Goal: Communication & Community: Answer question/provide support

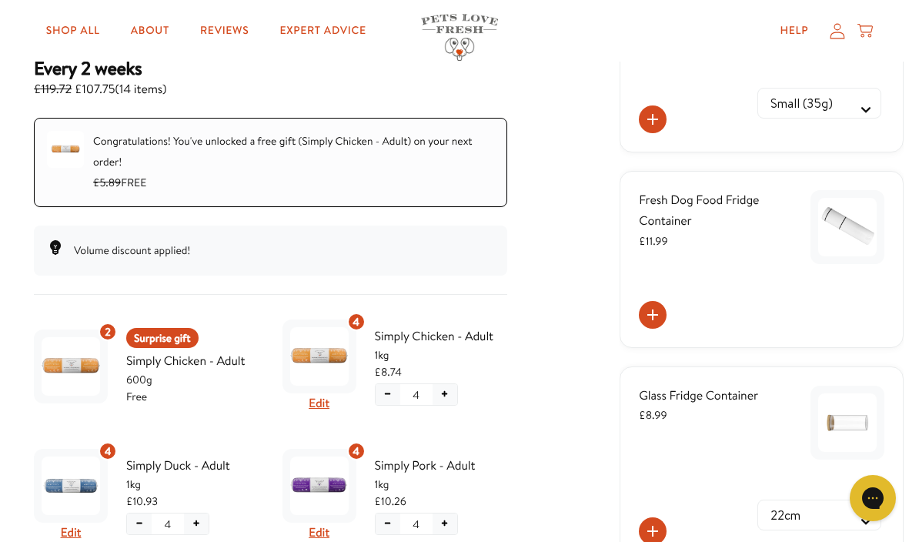
scroll to position [236, 0]
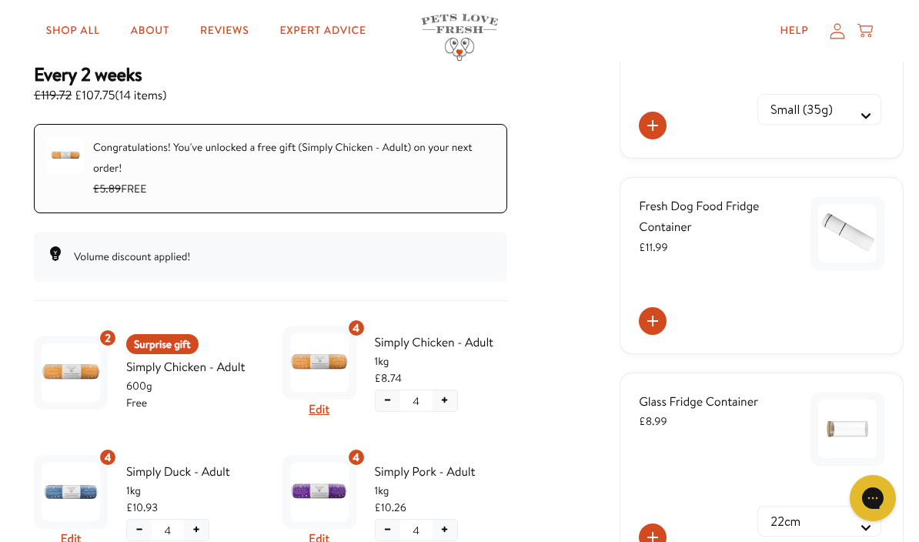
click at [330, 360] on img "Subscription product: Simply Chicken - Adult" at bounding box center [319, 362] width 59 height 59
click at [326, 410] on button "Edit" at bounding box center [319, 410] width 21 height 20
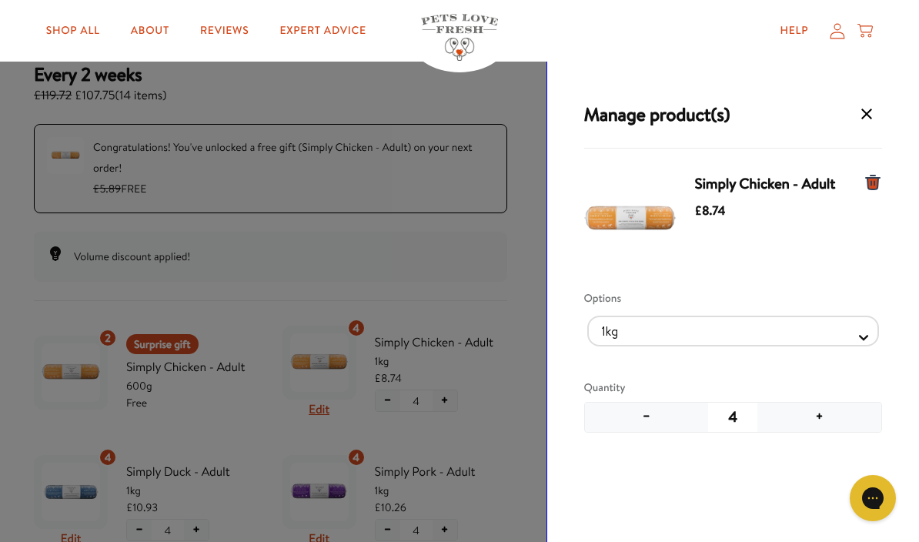
click at [651, 415] on button "−" at bounding box center [647, 417] width 124 height 29
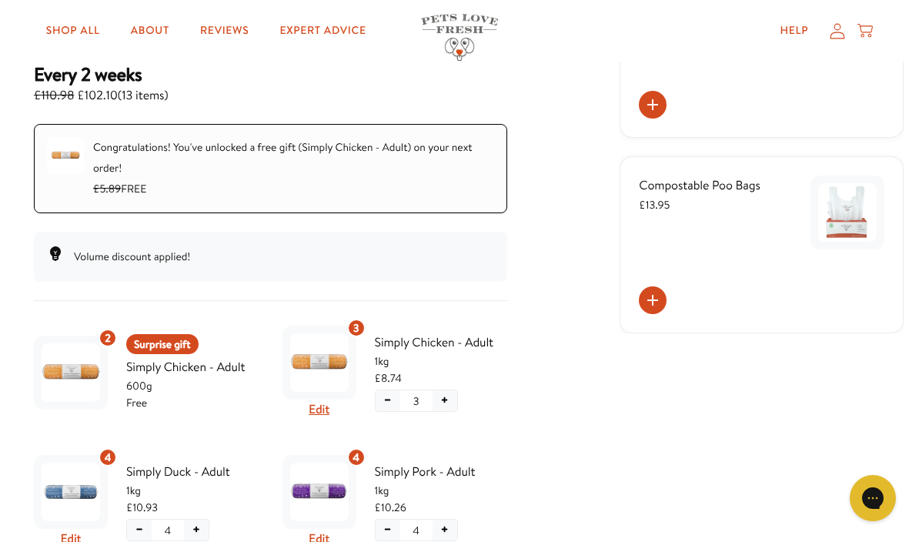
click at [79, 487] on img "Subscription product: Simply Duck - Adult" at bounding box center [71, 492] width 59 height 59
click at [78, 534] on button "Edit" at bounding box center [71, 539] width 21 height 20
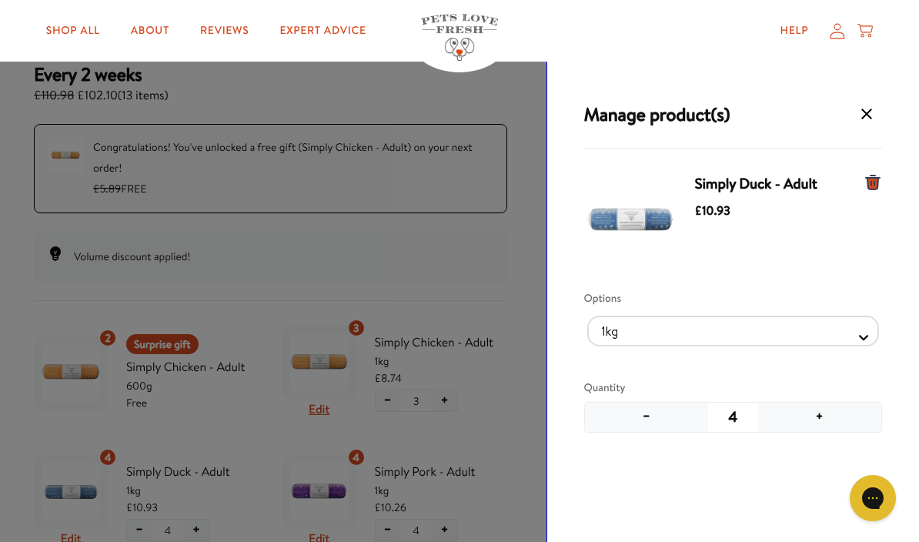
click at [652, 414] on button "−" at bounding box center [647, 417] width 124 height 29
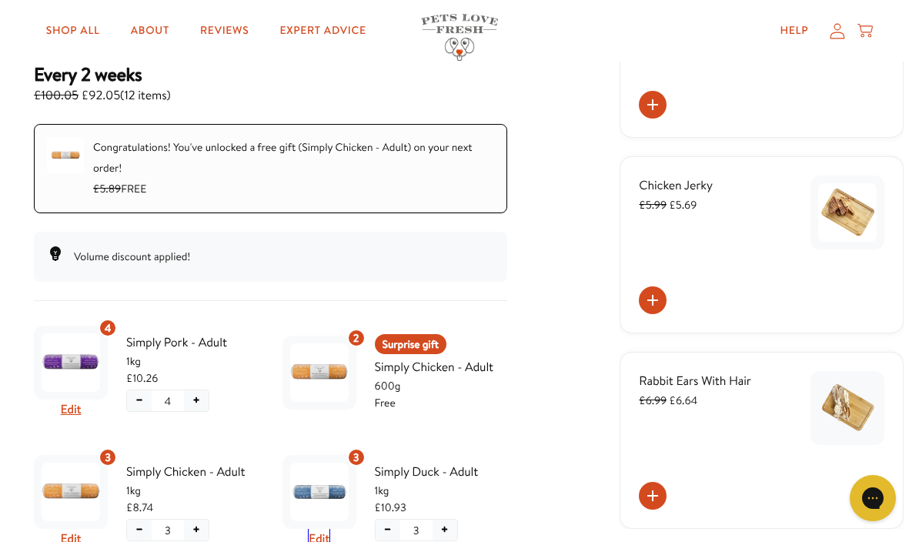
click at [318, 538] on button "Edit" at bounding box center [319, 539] width 21 height 20
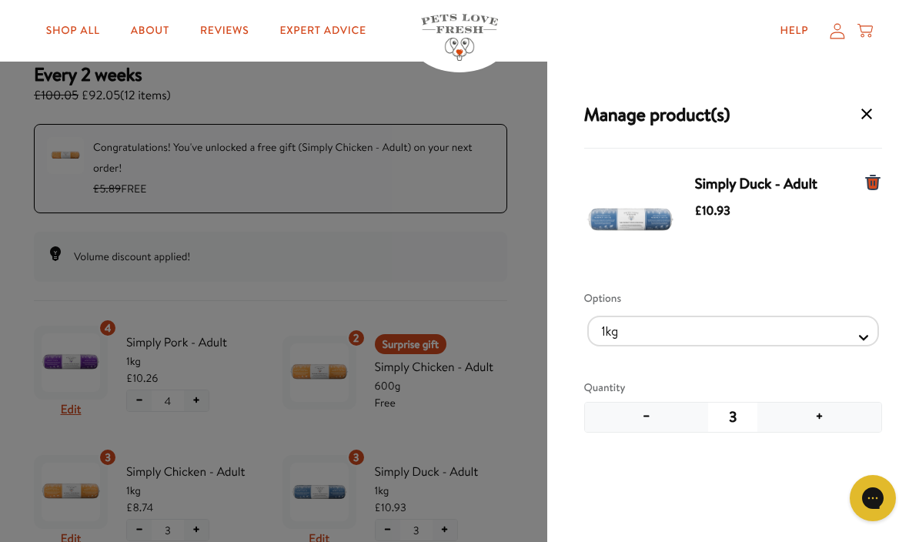
click at [188, 418] on div "Manage product(s) Simply Duck - Adult £10.93 Options 1kg 600g Quantity − 3 + Sa…" at bounding box center [459, 304] width 919 height 609
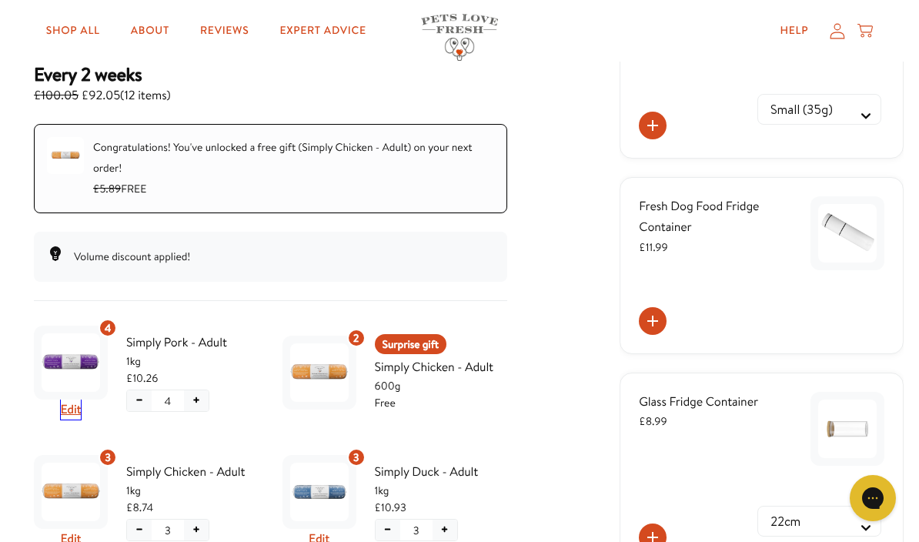
click at [69, 400] on button "Edit" at bounding box center [71, 410] width 21 height 20
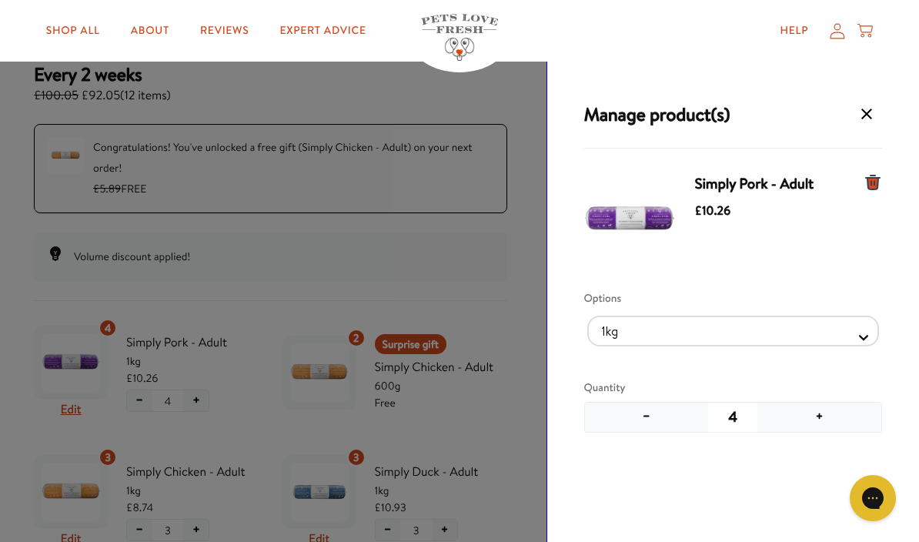
click at [653, 419] on button "−" at bounding box center [647, 417] width 124 height 29
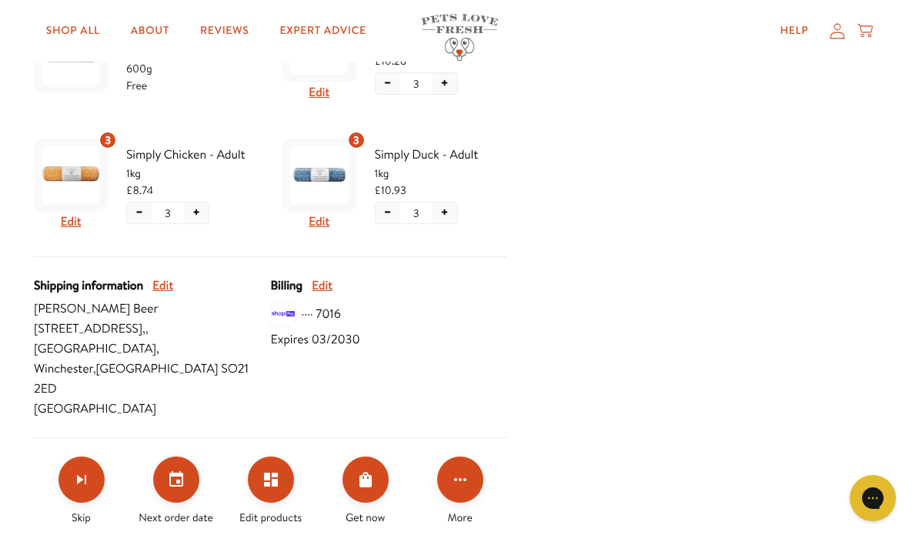
scroll to position [554, 0]
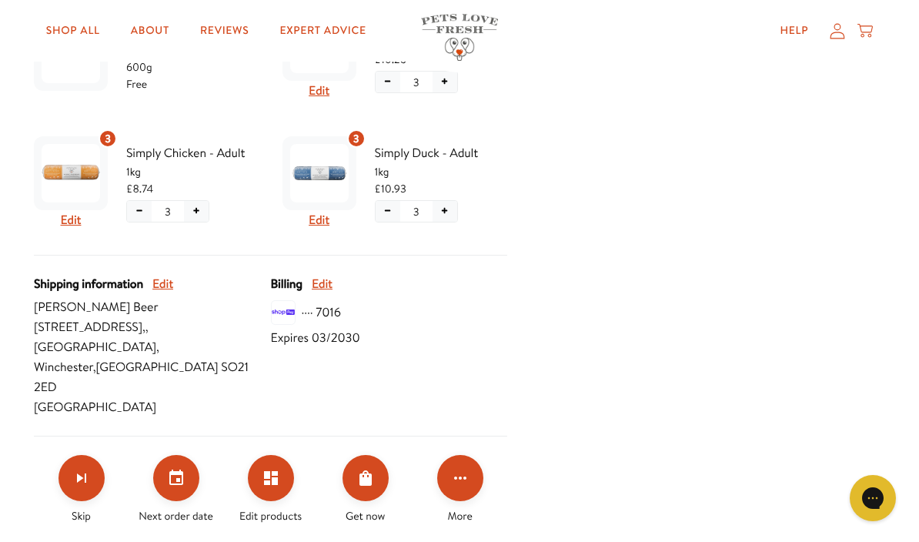
click at [274, 469] on icon "Edit products" at bounding box center [271, 478] width 18 height 18
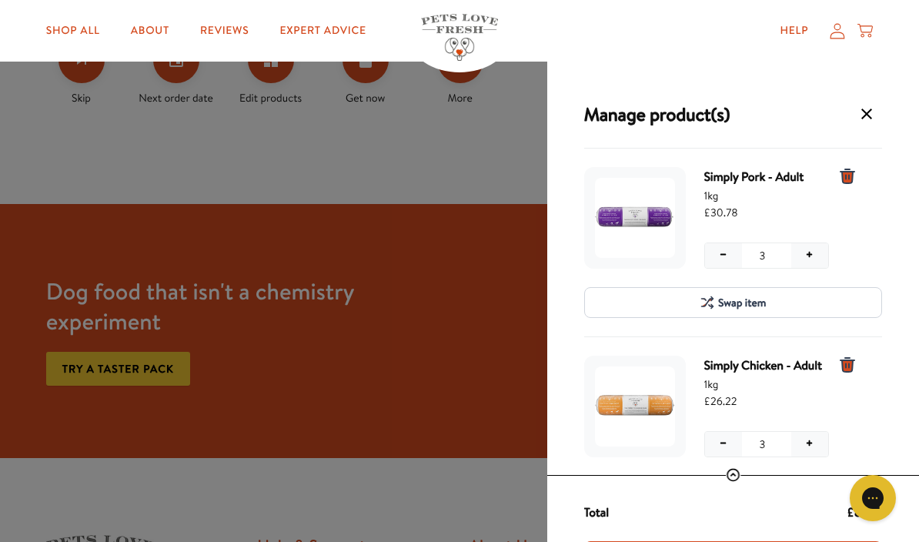
scroll to position [0, 0]
click at [769, 70] on div "Manage product(s) Simply Pork - Adult 1kg £30.78 − 3 + − 3 + Swap item Simply C…" at bounding box center [733, 335] width 373 height 547
click at [296, 270] on div "Manage product(s) Simply Pork - Adult 1kg £30.78 − 3 + − 3 + Swap item Simply C…" at bounding box center [459, 304] width 919 height 609
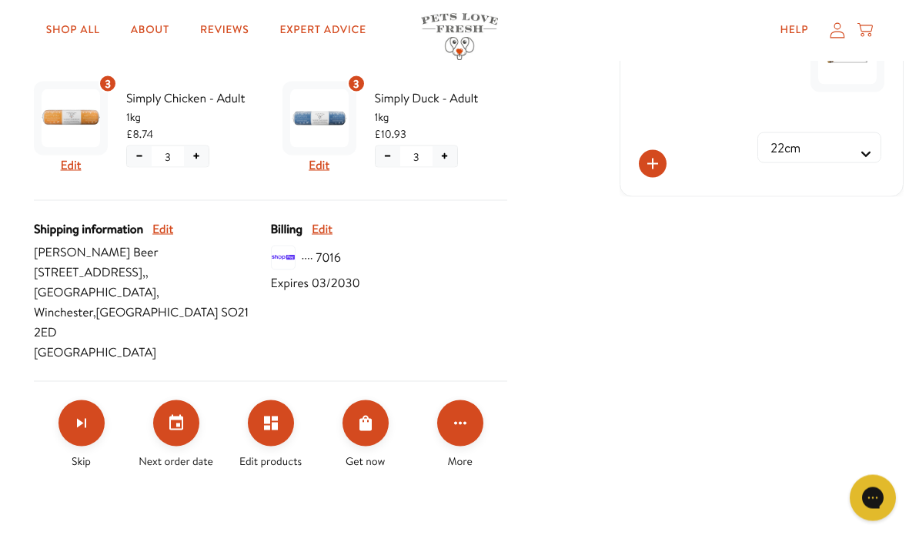
scroll to position [610, 0]
click at [454, 414] on icon "Click for more options" at bounding box center [460, 423] width 18 height 18
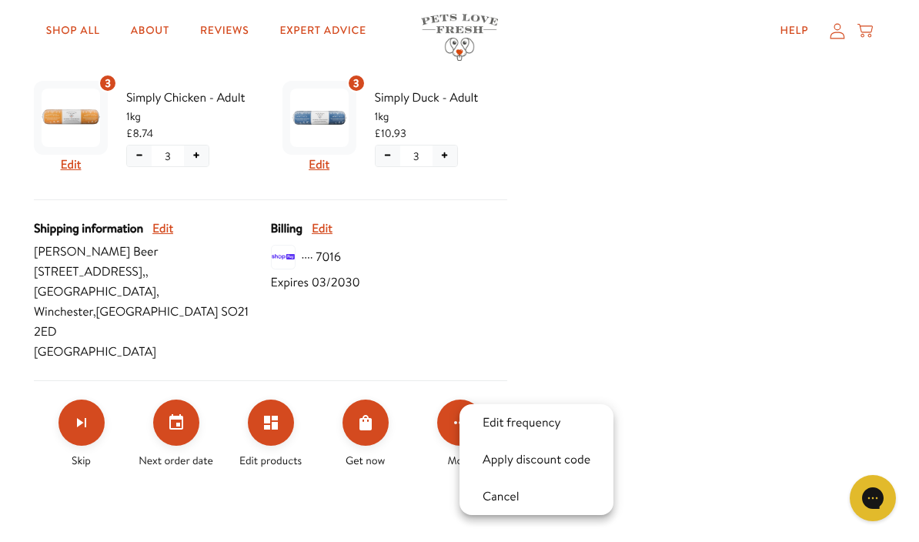
click at [277, 383] on div at bounding box center [459, 271] width 919 height 542
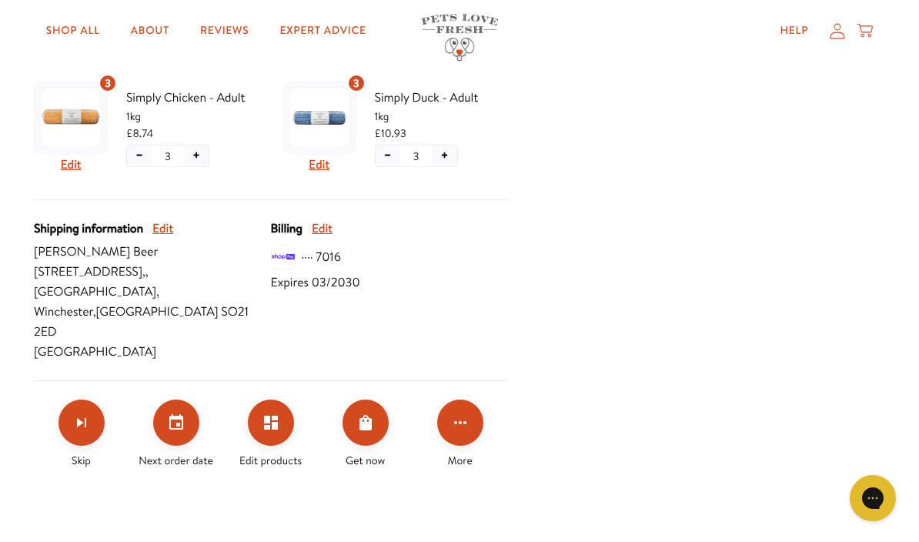
click at [288, 400] on button "Edit products" at bounding box center [271, 423] width 46 height 46
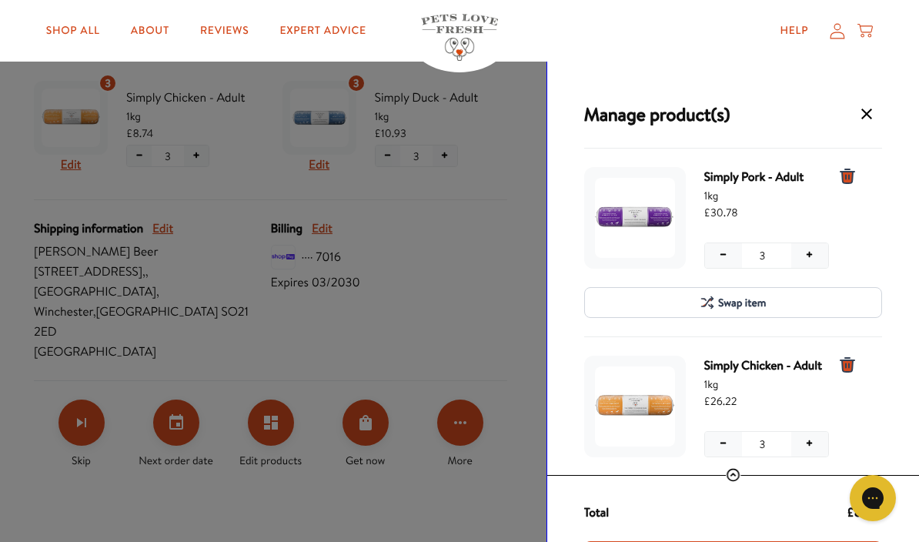
click at [616, 74] on div "Manage product(s) Simply Pork - Adult 1kg £30.78 − 3 + − 3 + Swap item Simply C…" at bounding box center [733, 335] width 373 height 547
click at [594, 37] on div "Help My account Cart" at bounding box center [691, 30] width 363 height 31
click at [570, 46] on div "Shop All About Reviews Expert Advice My account Shop All About Reviews Expert A…" at bounding box center [460, 31] width 828 height 62
click at [493, 248] on div "Manage product(s) Simply Pork - Adult 1kg £30.78 − 3 + − 3 + Swap item Simply C…" at bounding box center [459, 304] width 919 height 609
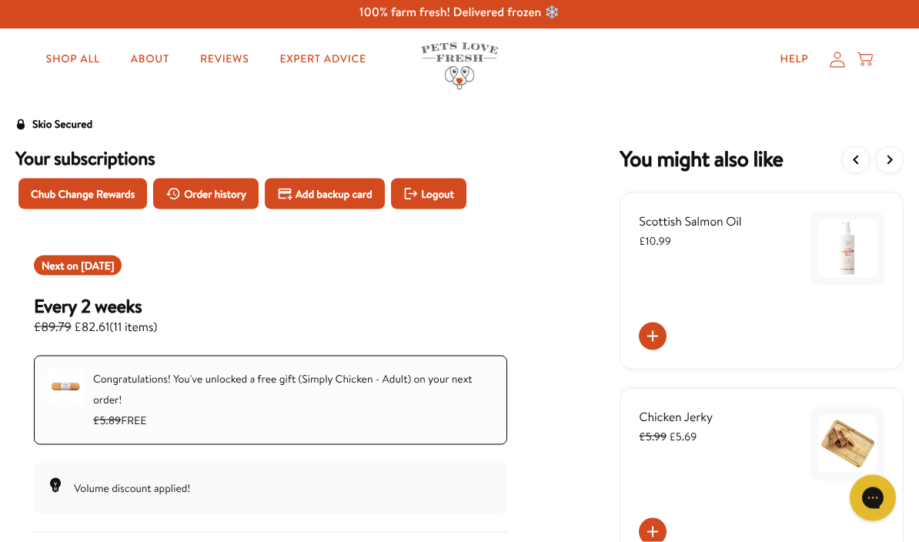
scroll to position [0, 0]
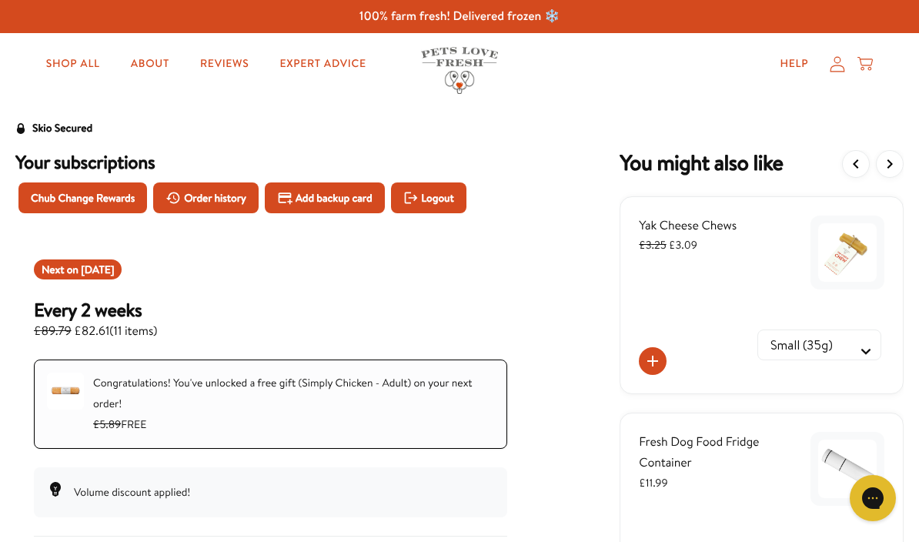
click at [75, 73] on link "Shop All" at bounding box center [73, 64] width 79 height 31
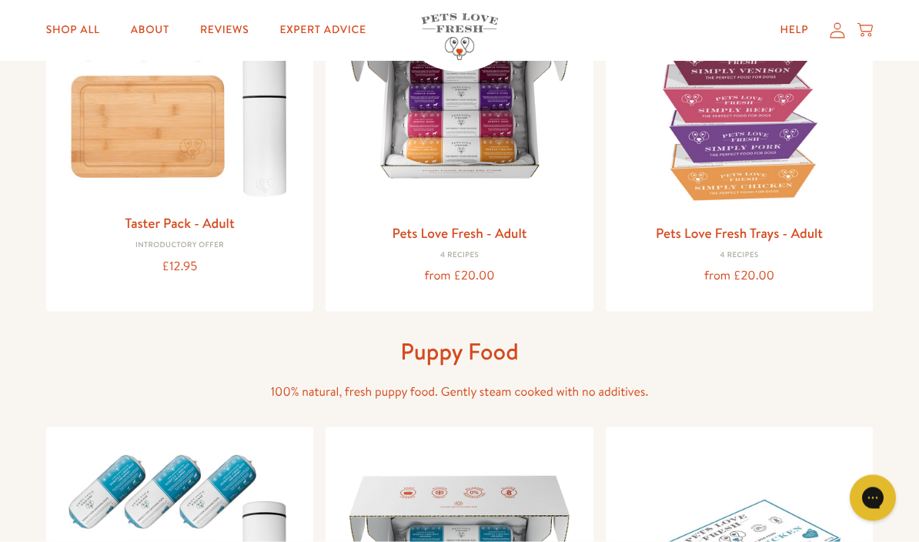
scroll to position [240, 0]
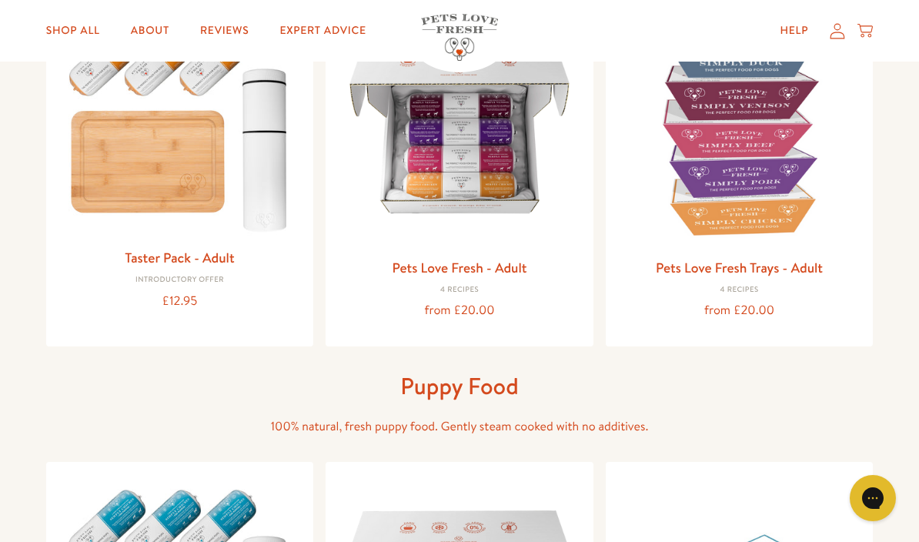
click at [480, 158] on img at bounding box center [459, 128] width 243 height 243
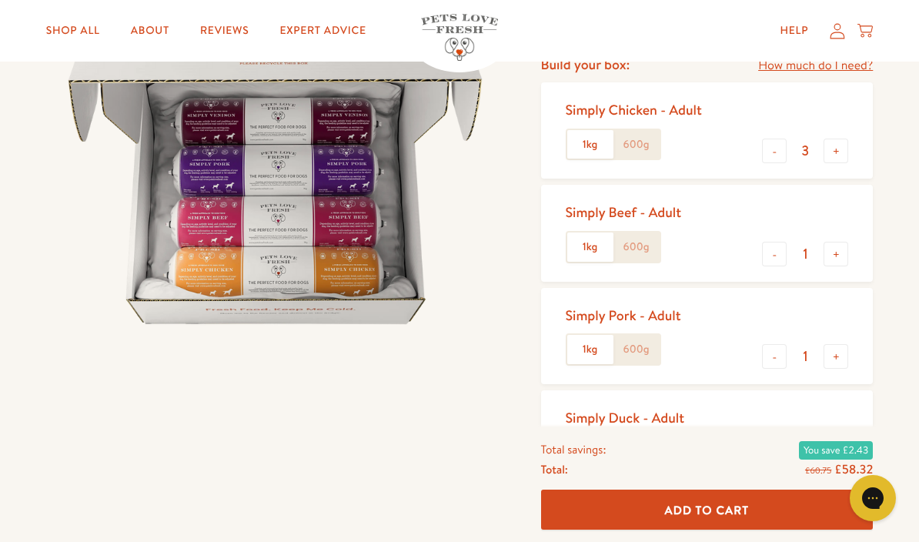
scroll to position [208, 0]
click at [832, 253] on button "+" at bounding box center [836, 255] width 25 height 25
type input "2"
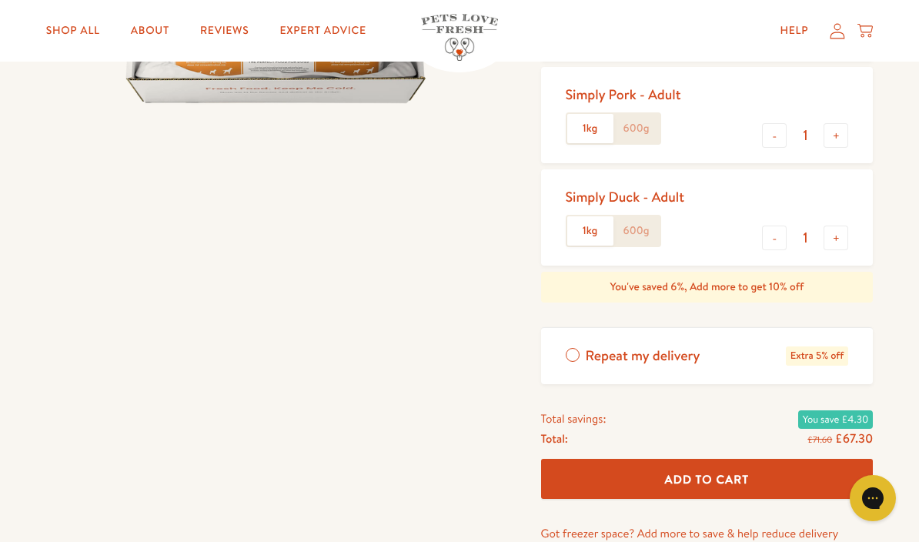
scroll to position [428, 0]
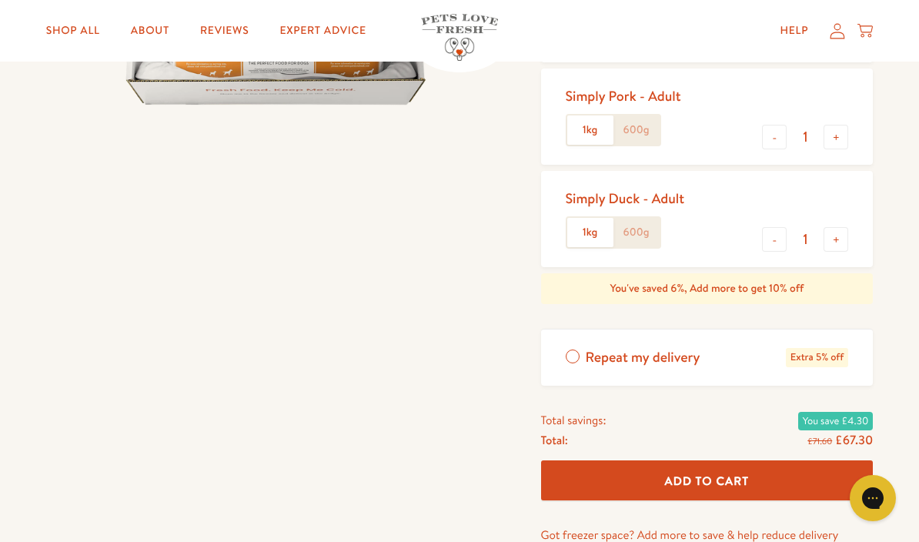
click at [589, 353] on span "Repeat my delivery" at bounding box center [643, 357] width 115 height 19
click at [0, 0] on input "Repeat my delivery Extra 5% off" at bounding box center [0, 0] width 0 height 0
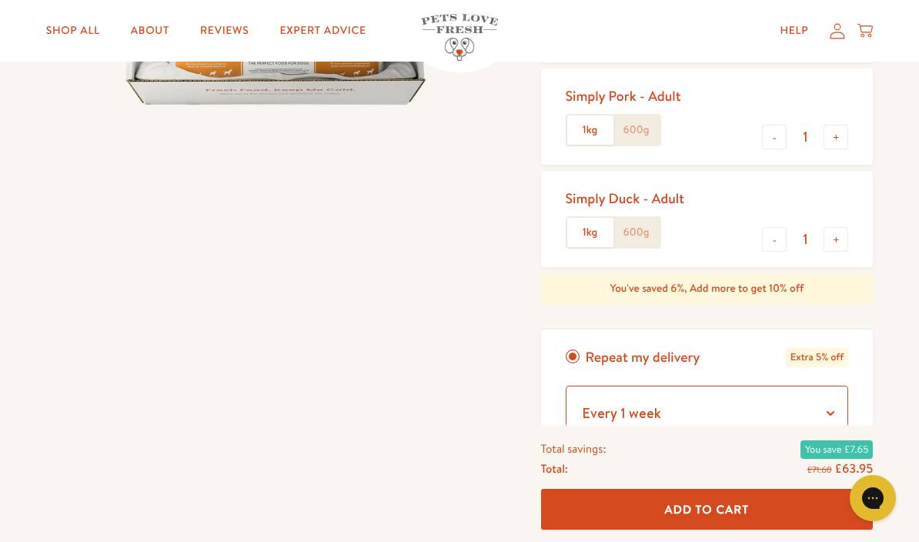
click at [833, 407] on select "Every 1 week Every 2 weeks Every 3 weeks Every 5 weeks Every 7 weeks Every 11 w…" at bounding box center [707, 413] width 283 height 55
select select "Every 2 weeks"
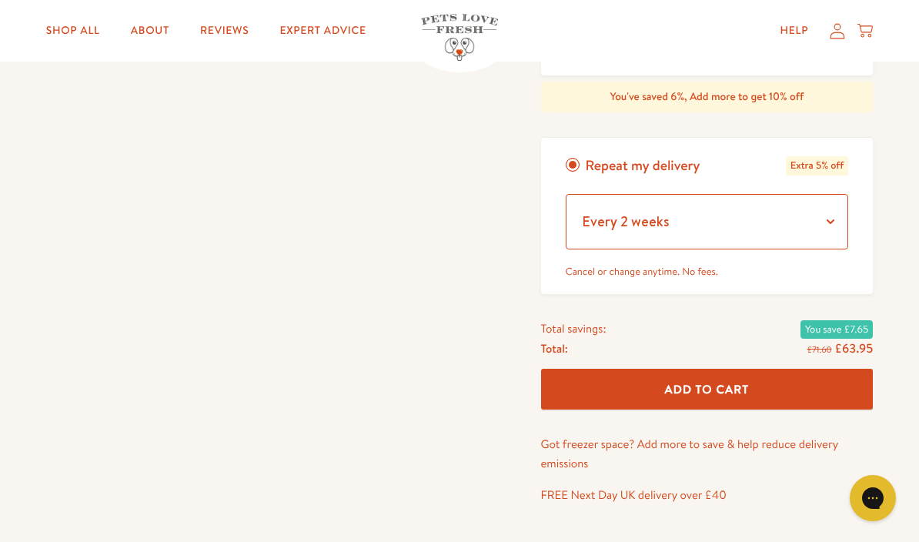
scroll to position [618, 0]
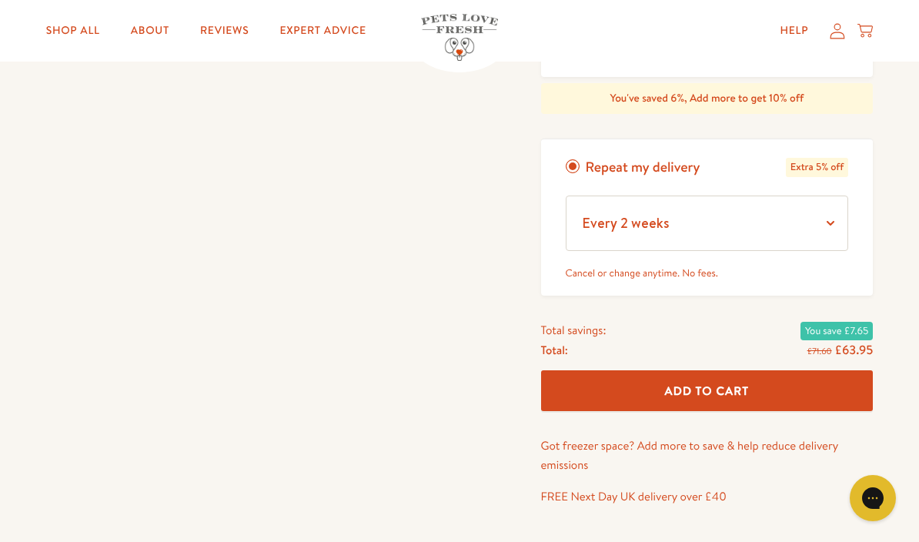
click at [710, 386] on span "Add To Cart" at bounding box center [707, 391] width 85 height 16
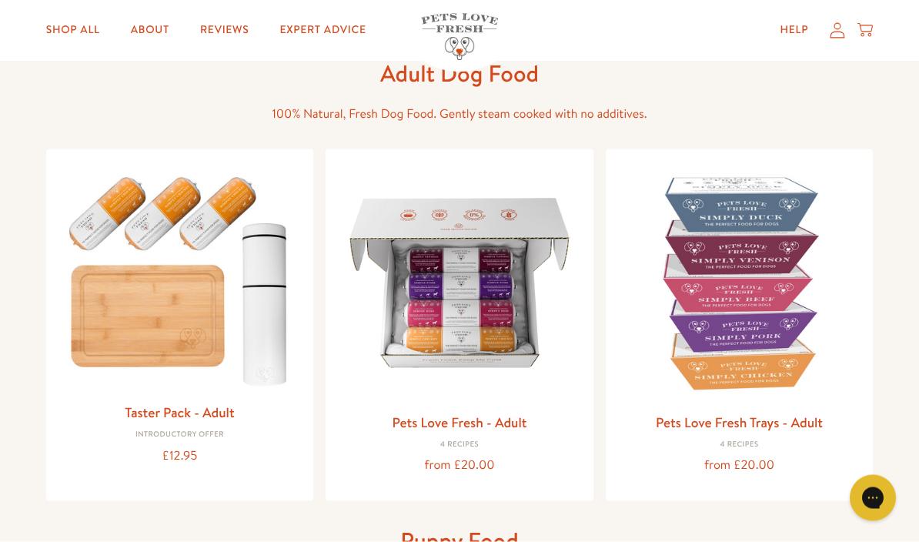
scroll to position [86, 0]
click at [502, 398] on img at bounding box center [459, 282] width 243 height 243
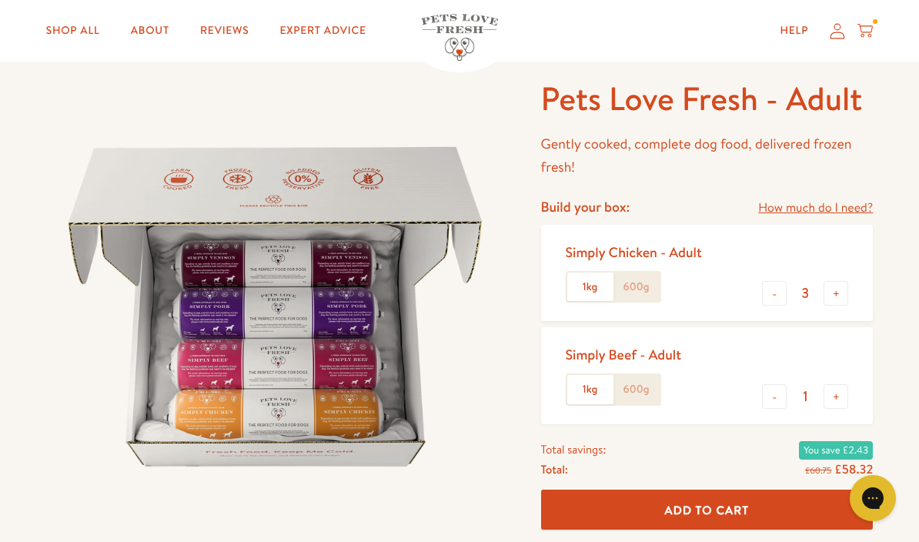
scroll to position [75, 0]
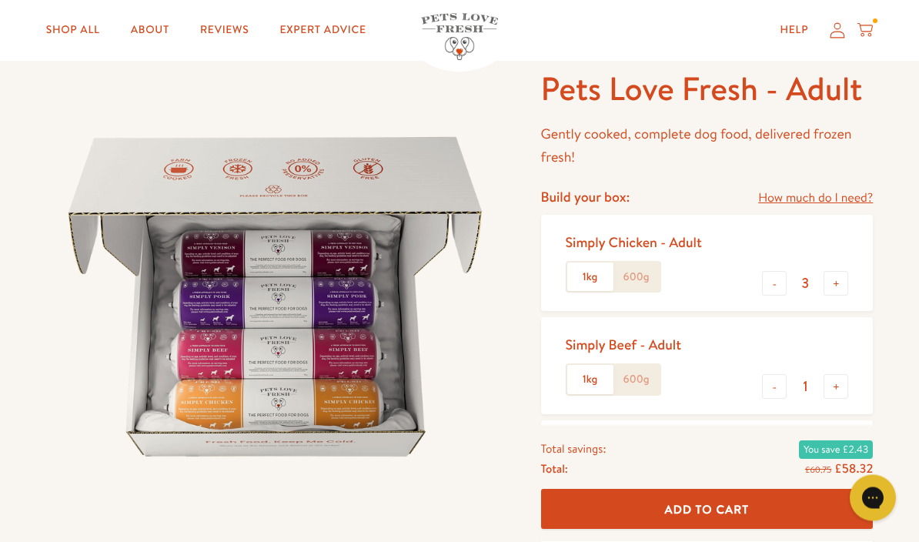
click at [777, 276] on button "-" at bounding box center [774, 284] width 25 height 25
click at [782, 282] on button "-" at bounding box center [774, 283] width 25 height 25
click at [777, 276] on button "-" at bounding box center [774, 283] width 25 height 25
type input "0"
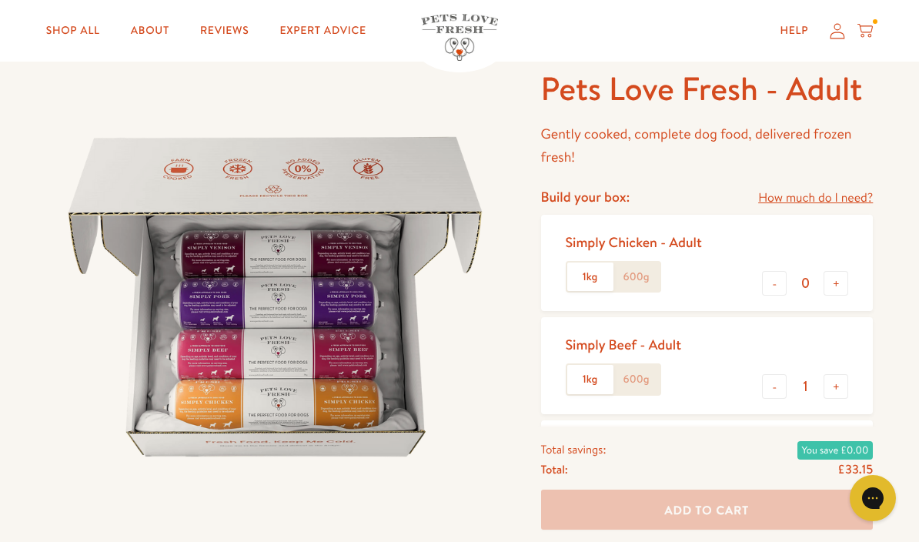
click at [784, 383] on button "-" at bounding box center [774, 386] width 25 height 25
type input "0"
click at [780, 383] on button "-" at bounding box center [774, 386] width 25 height 25
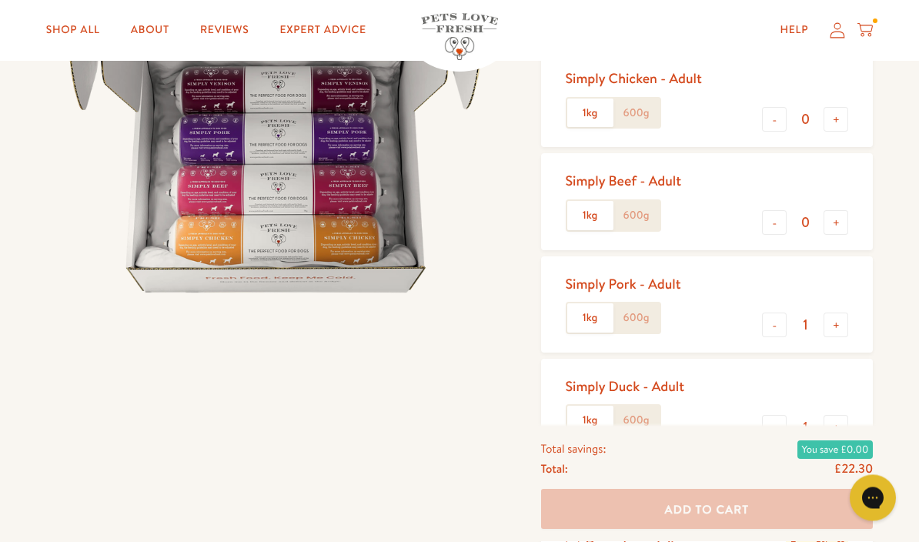
click at [778, 320] on button "-" at bounding box center [774, 325] width 25 height 25
type input "0"
click at [774, 426] on button "-" at bounding box center [774, 427] width 25 height 25
type input "0"
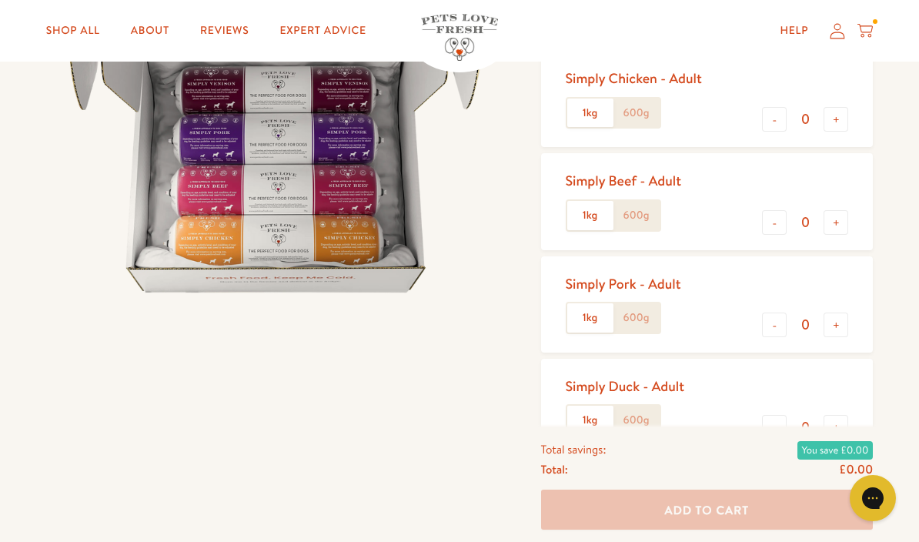
click at [844, 222] on button "+" at bounding box center [836, 222] width 25 height 25
click at [834, 218] on button "+" at bounding box center [836, 222] width 25 height 25
type input "2"
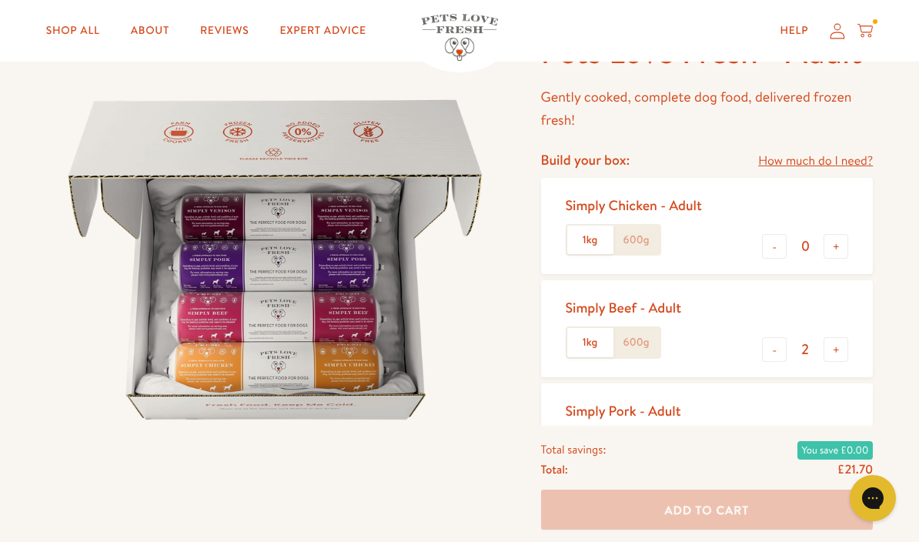
scroll to position [0, 0]
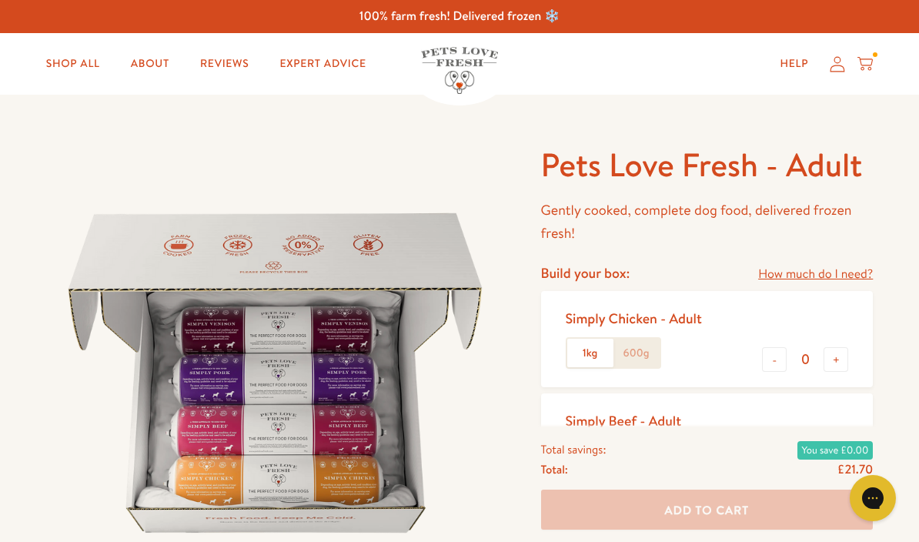
click at [843, 60] on icon at bounding box center [837, 64] width 15 height 16
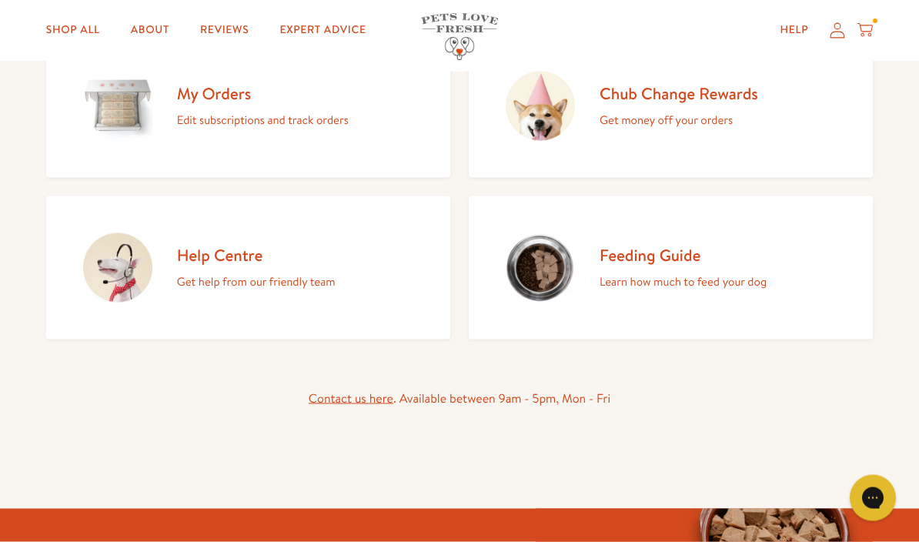
scroll to position [217, 0]
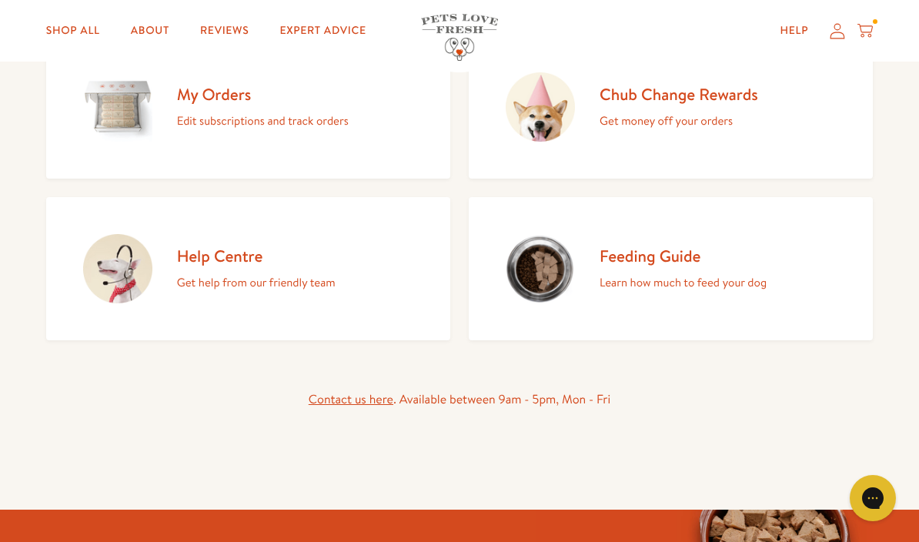
click at [213, 105] on div "My Orders Edit subscriptions and track orders" at bounding box center [263, 107] width 172 height 47
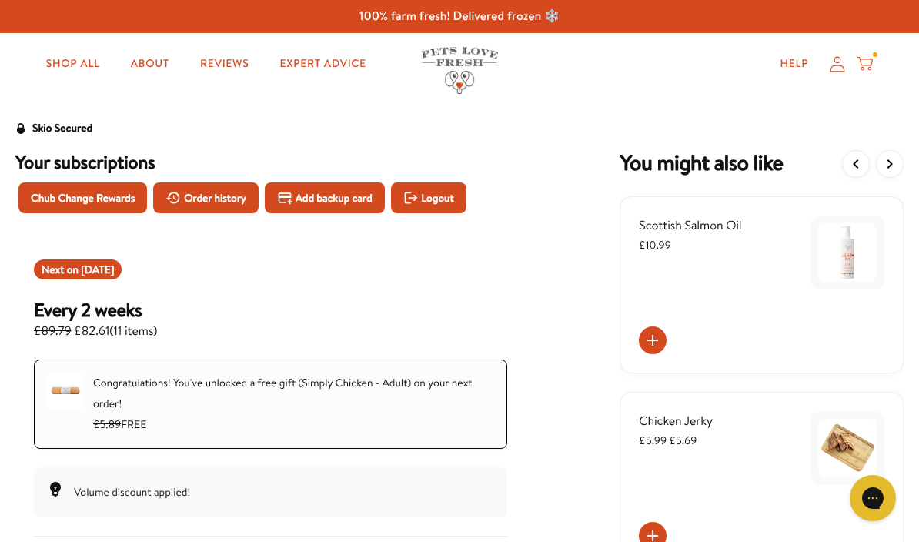
click at [887, 166] on icon "View more items" at bounding box center [890, 164] width 18 height 18
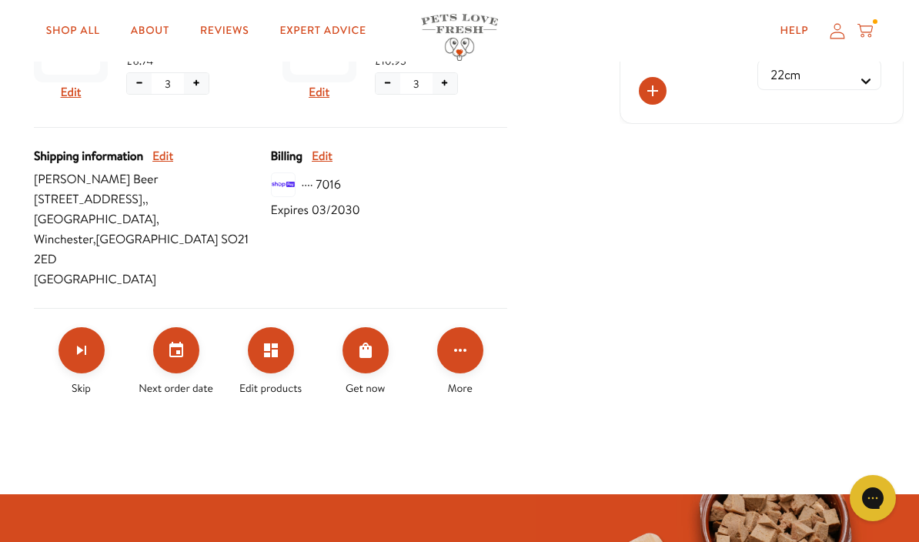
scroll to position [684, 0]
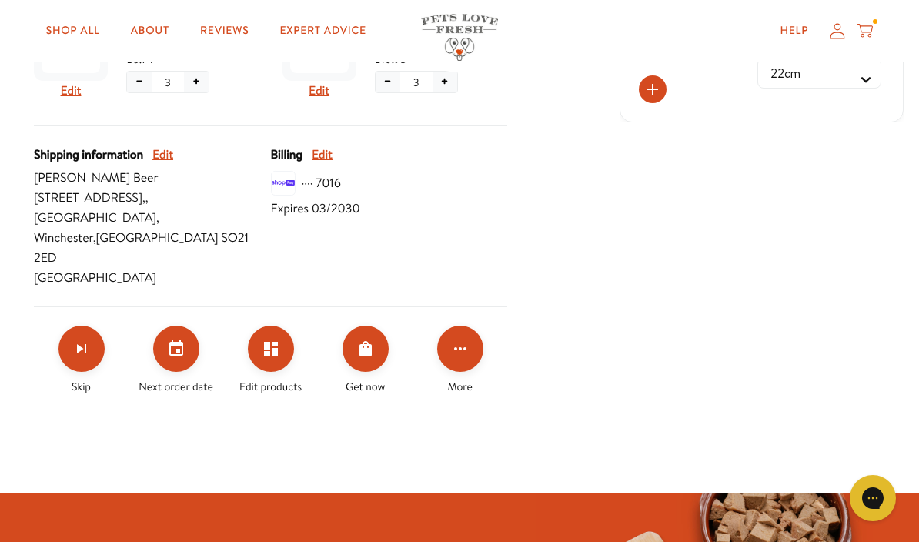
click at [278, 340] on icon "Edit products" at bounding box center [271, 349] width 18 height 18
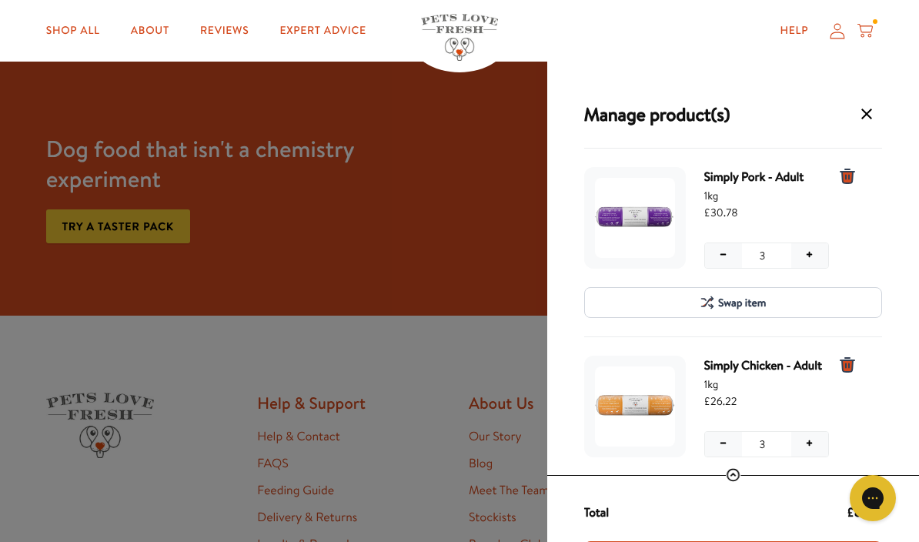
scroll to position [1324, 0]
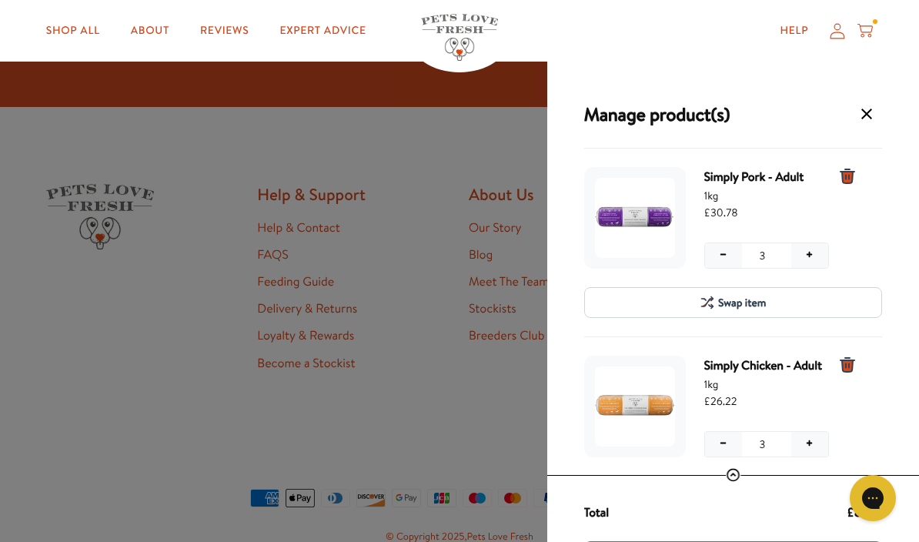
click at [873, 494] on icon "Gorgias live chat" at bounding box center [873, 498] width 15 height 15
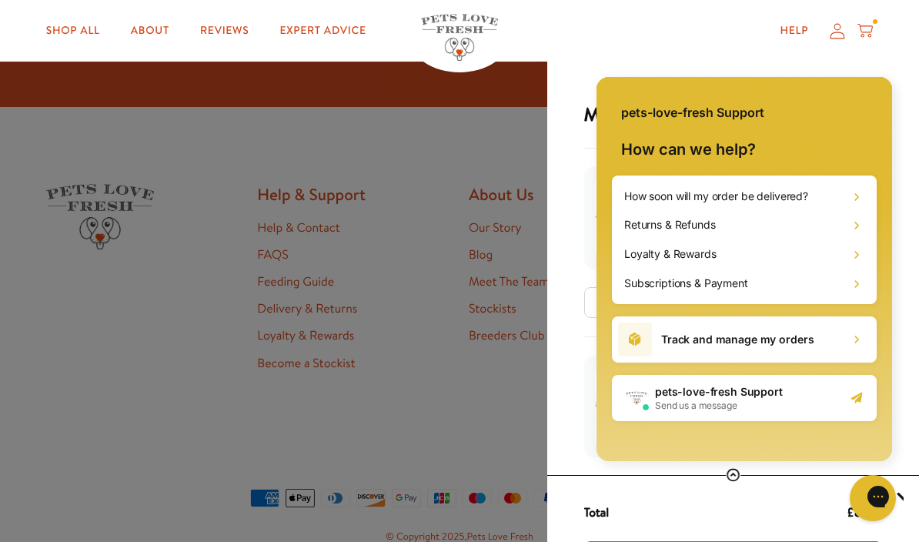
click at [722, 404] on span "Send us a message" at bounding box center [719, 406] width 128 height 12
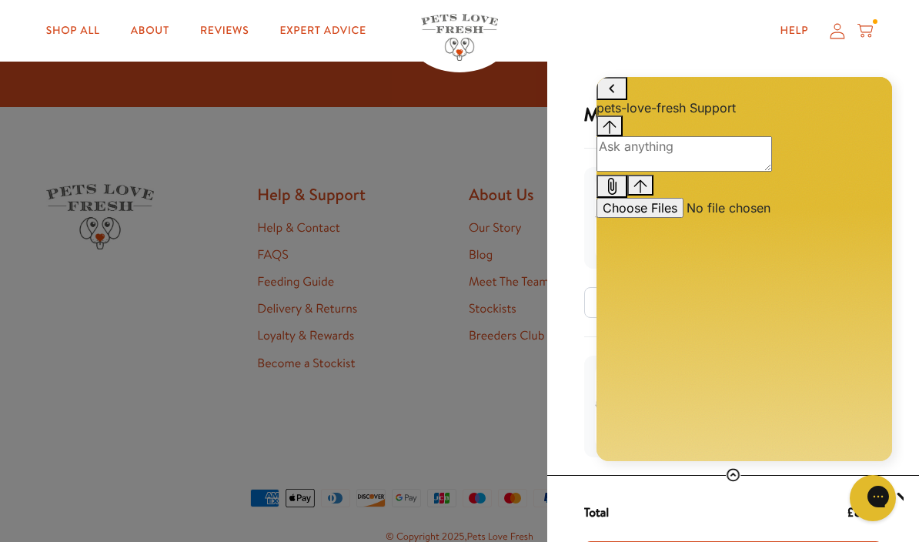
click at [648, 172] on textarea "live chat message input" at bounding box center [685, 153] width 176 height 35
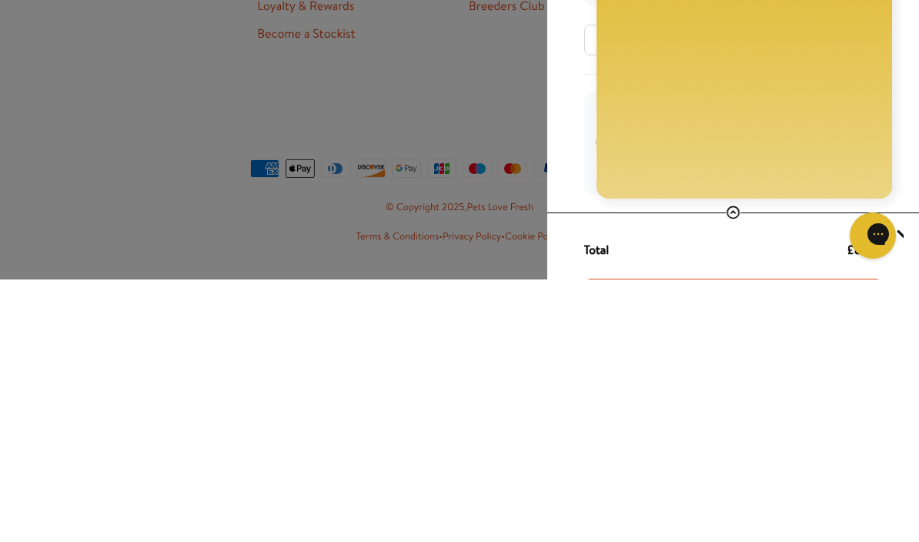
type textarea "Can you please add 2 1kg beef chubbs to my order for [DATE] and in future. Than…"
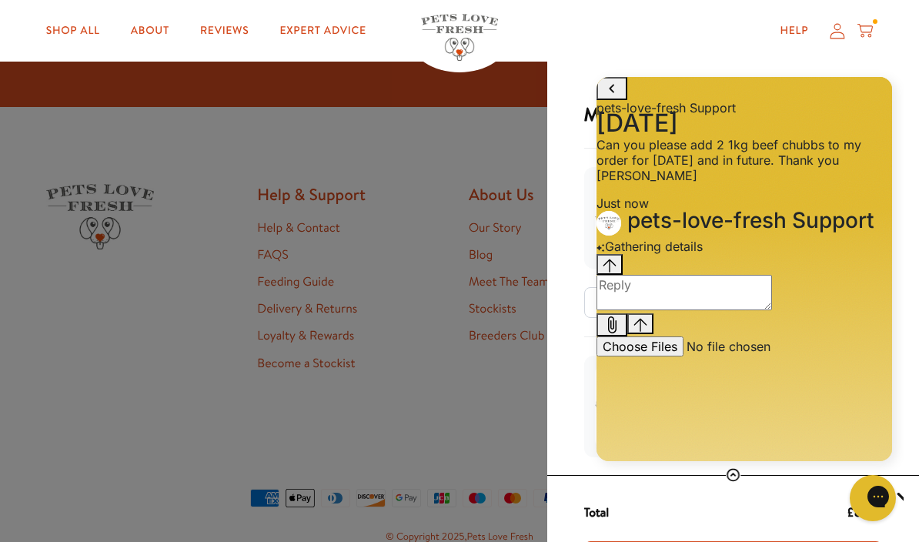
click at [576, 33] on div "Help My account Cart" at bounding box center [691, 30] width 363 height 31
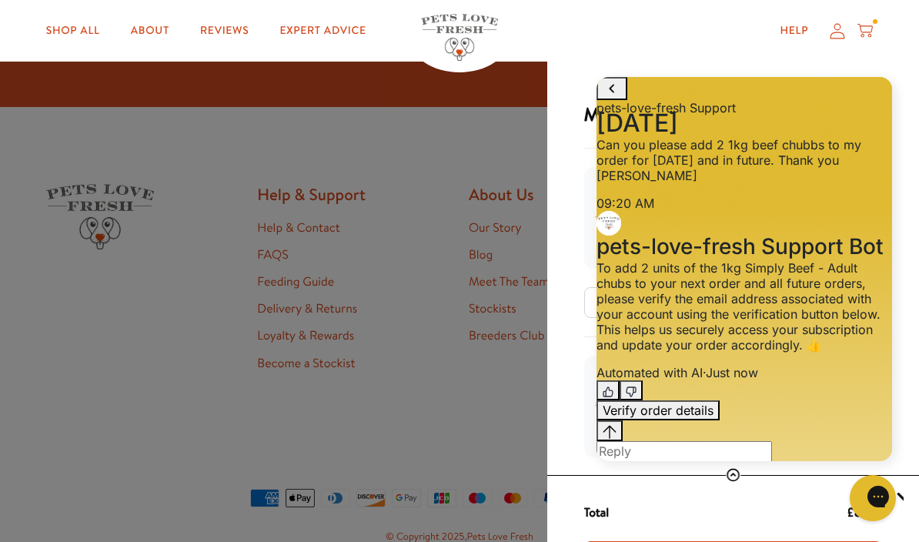
scroll to position [97, 0]
click at [720, 420] on button "Verify order details" at bounding box center [658, 410] width 123 height 20
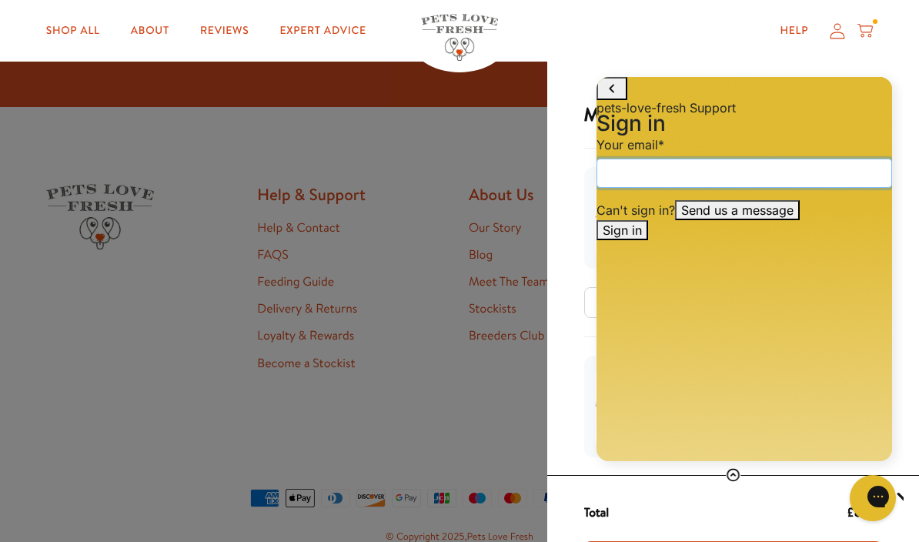
click at [646, 188] on input "email" at bounding box center [745, 173] width 296 height 29
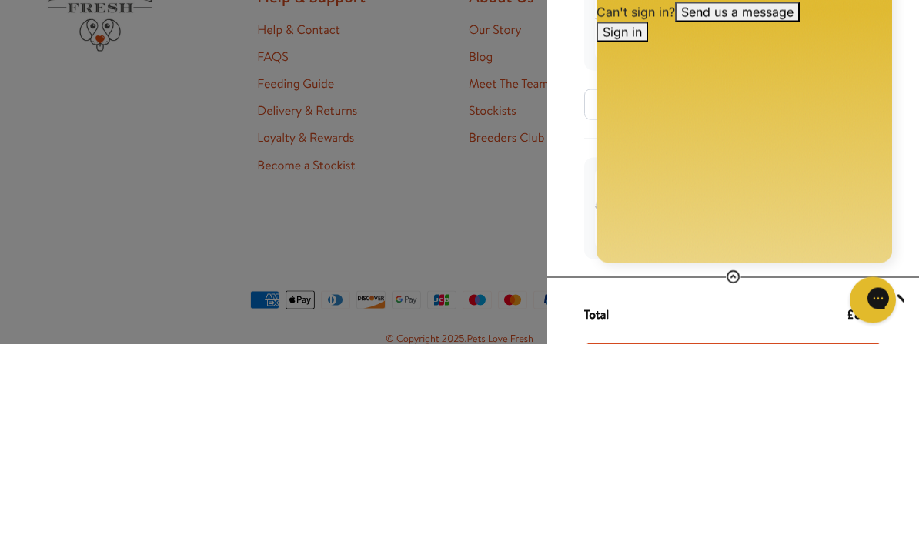
type input "ann@wyndcote.co.uk"
click at [648, 42] on button "Sign in" at bounding box center [623, 32] width 52 height 20
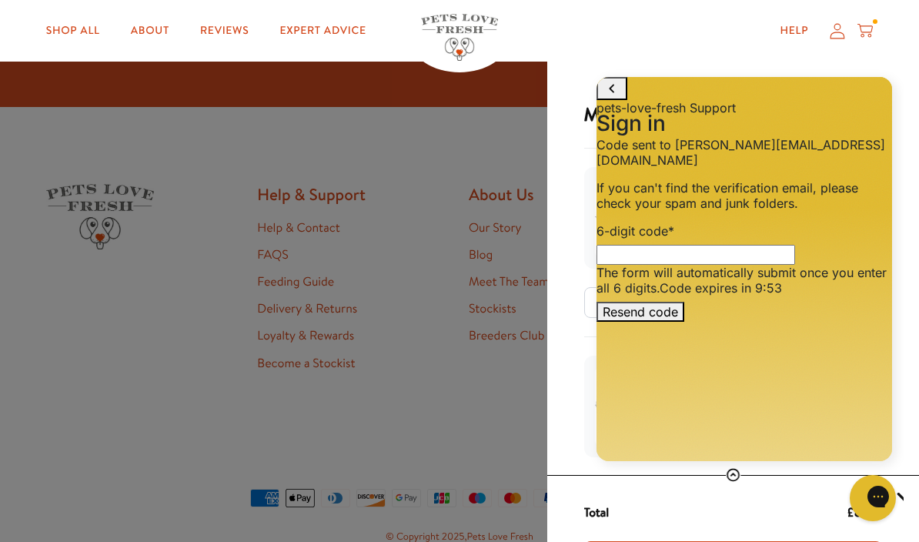
click at [637, 265] on input "6-digit code *" at bounding box center [696, 255] width 199 height 20
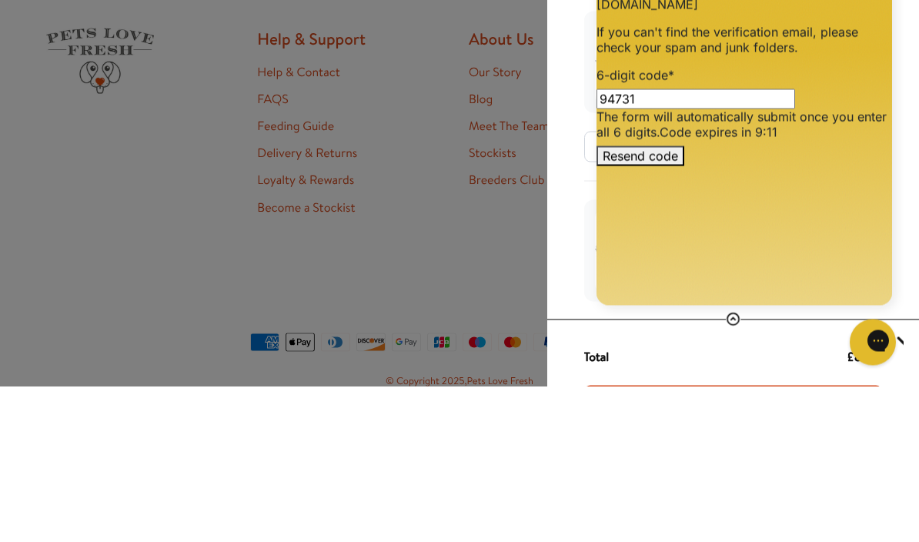
type input "947314"
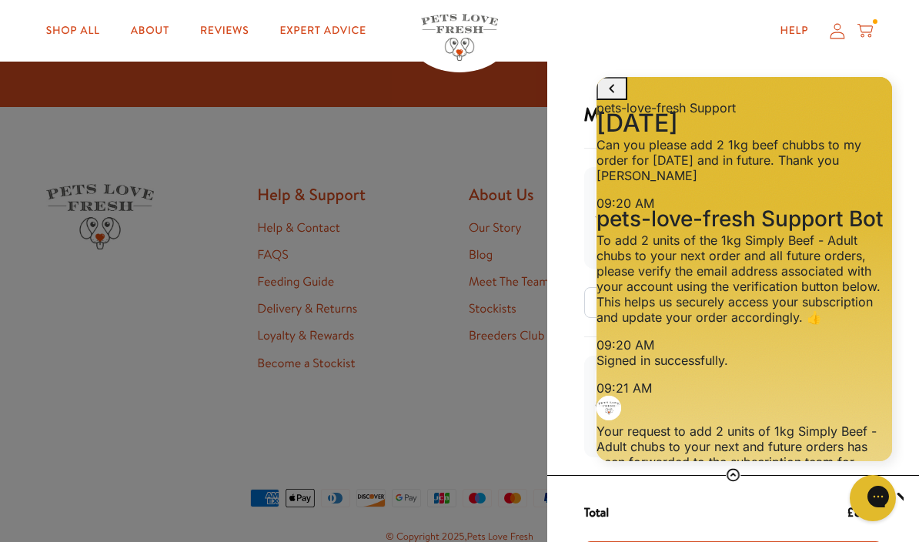
scroll to position [263, 0]
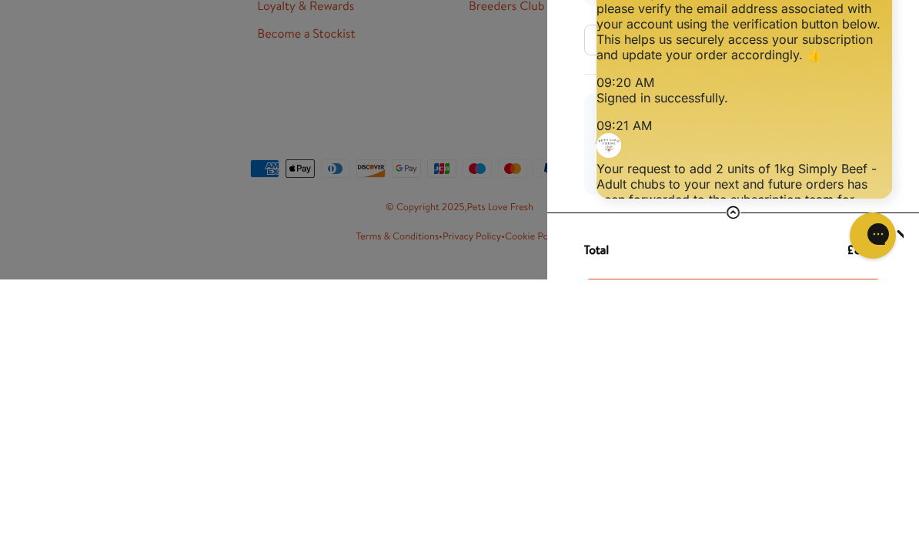
type textarea "Thank you"
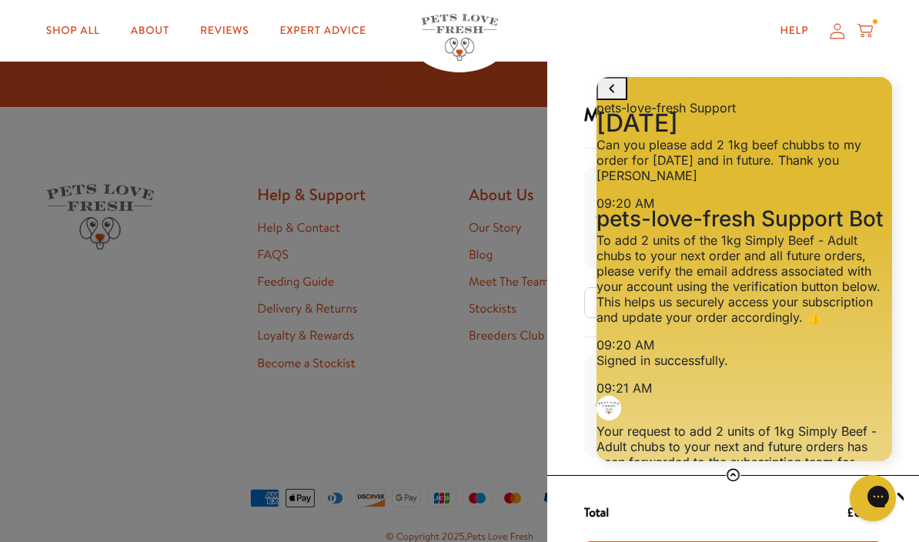
scroll to position [358, 0]
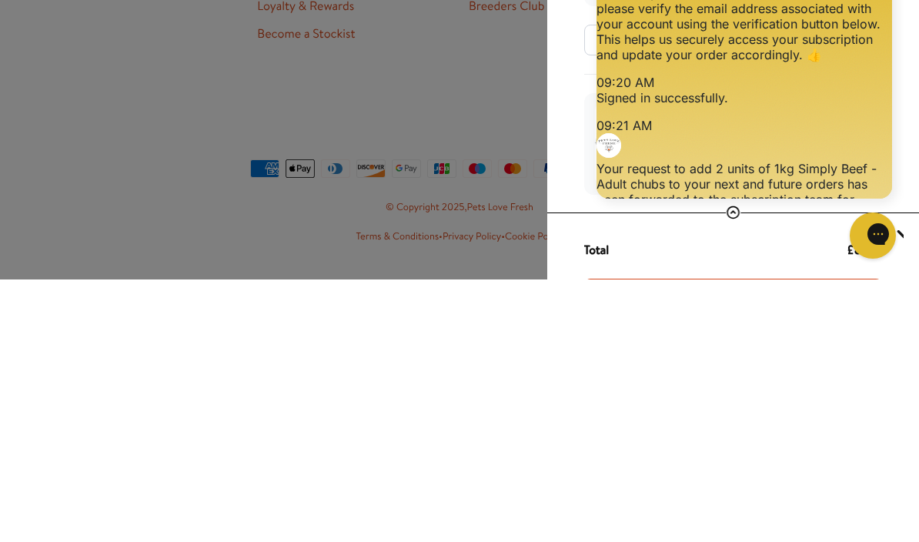
type textarea "Thank you so much, sorry I was a bit late, but I have been away."
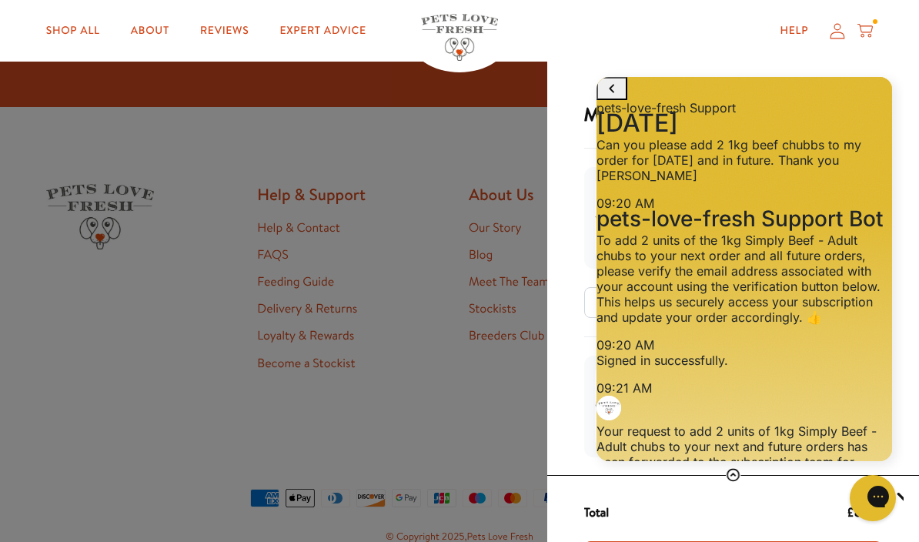
scroll to position [464, 0]
click at [681, 41] on div "Help My account Cart" at bounding box center [691, 30] width 363 height 31
click at [343, 169] on div "Manage product(s) Simply Pork - Adult 1kg £30.78 − 3 + − 3 + Swap item Simply C…" at bounding box center [459, 304] width 919 height 609
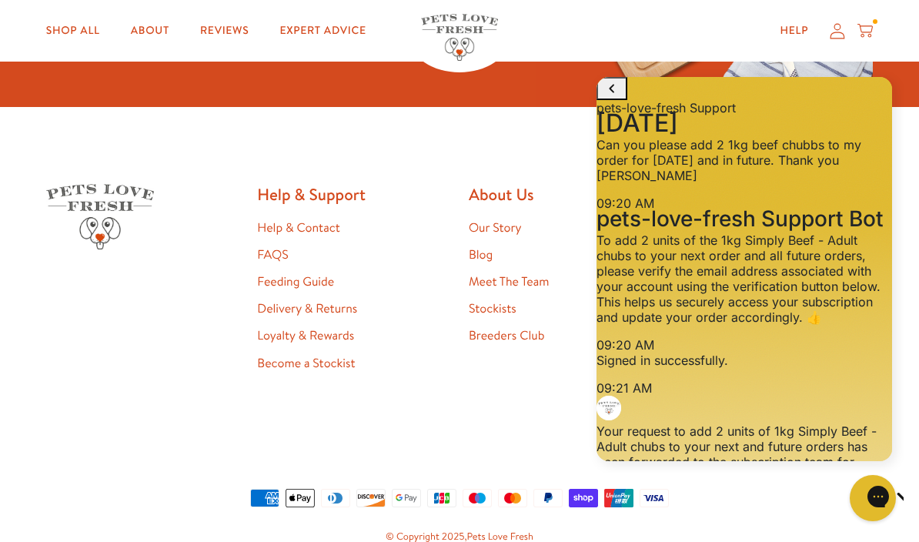
click at [469, 219] on link "Our Story" at bounding box center [495, 227] width 53 height 17
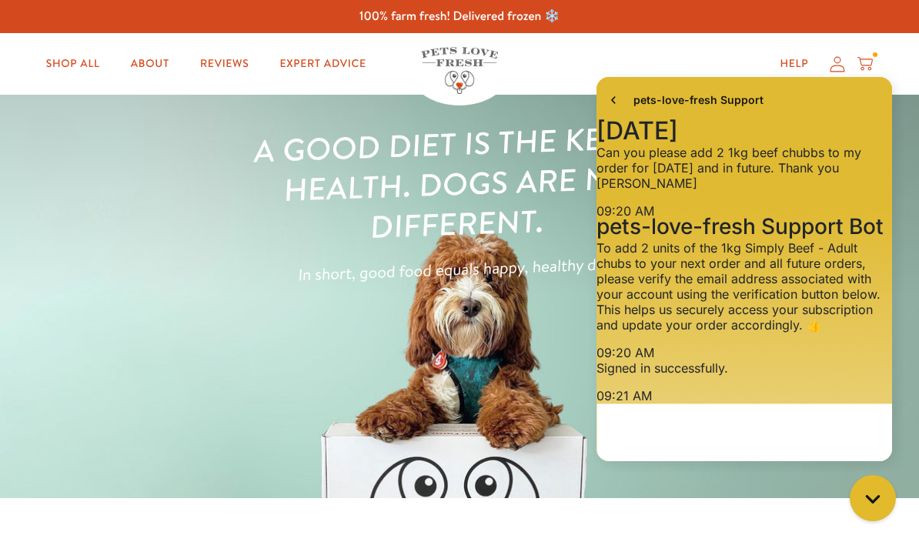
scroll to position [531, 0]
